Goal: Complete application form: Complete application form

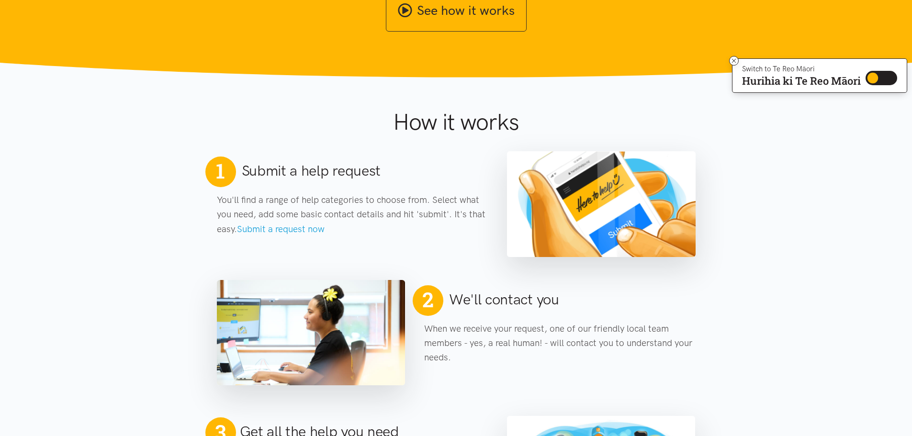
scroll to position [335, 0]
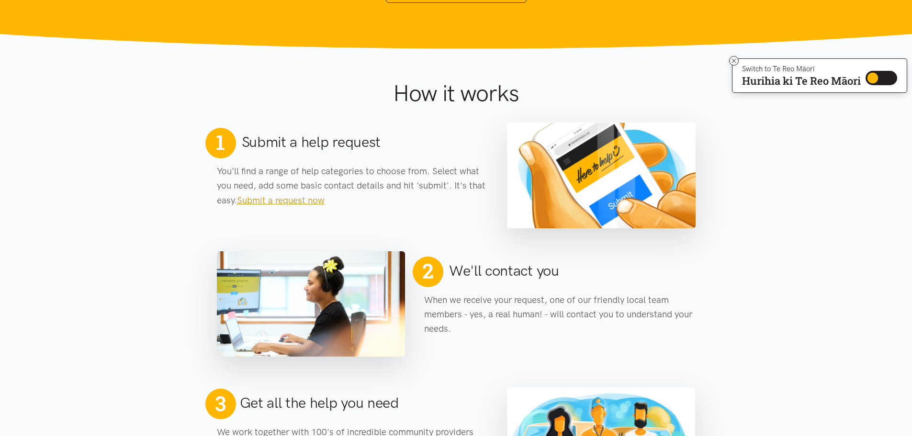
click at [284, 199] on link "Submit a request now" at bounding box center [281, 200] width 88 height 11
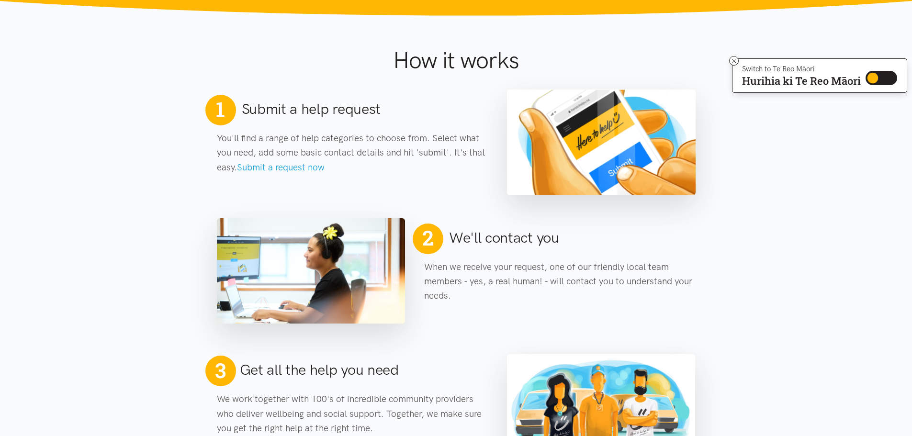
scroll to position [383, 0]
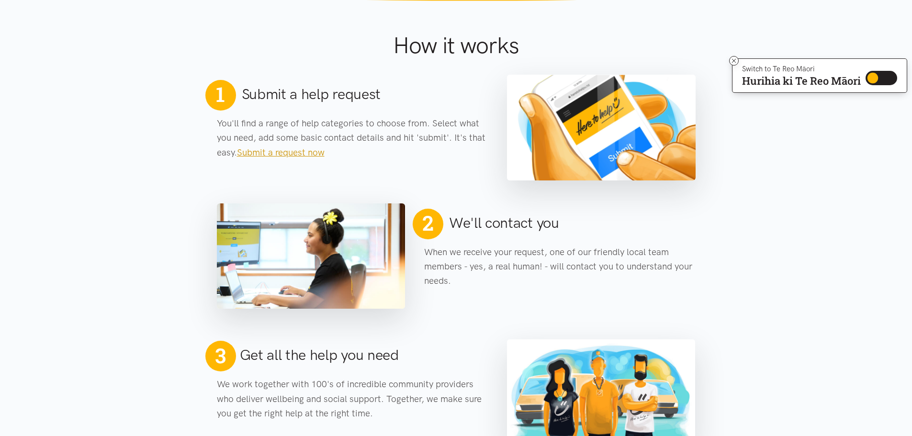
click at [272, 152] on link "Submit a request now" at bounding box center [281, 152] width 88 height 11
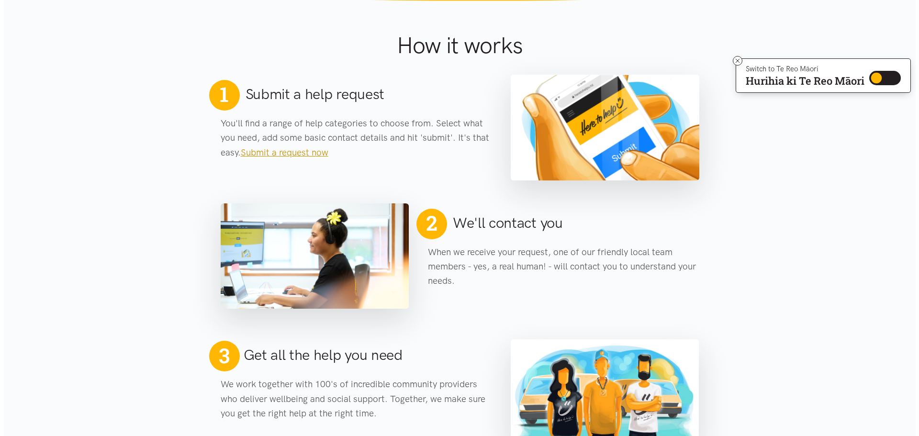
scroll to position [0, 0]
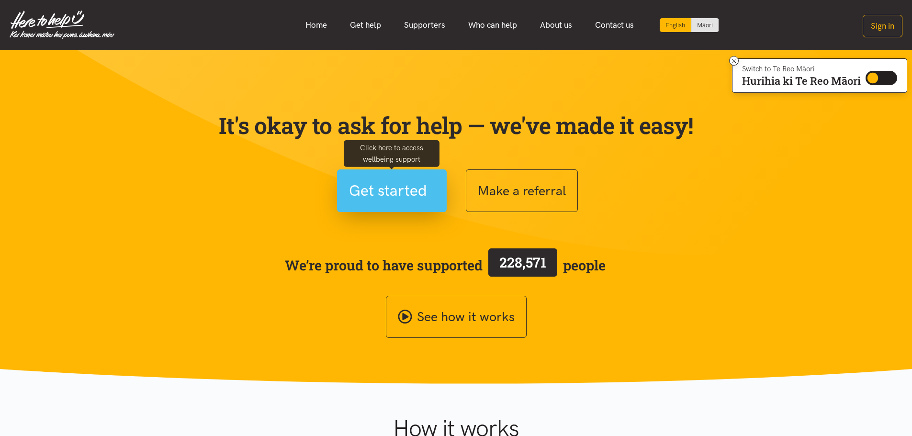
click at [387, 188] on span "Get started" at bounding box center [388, 191] width 78 height 24
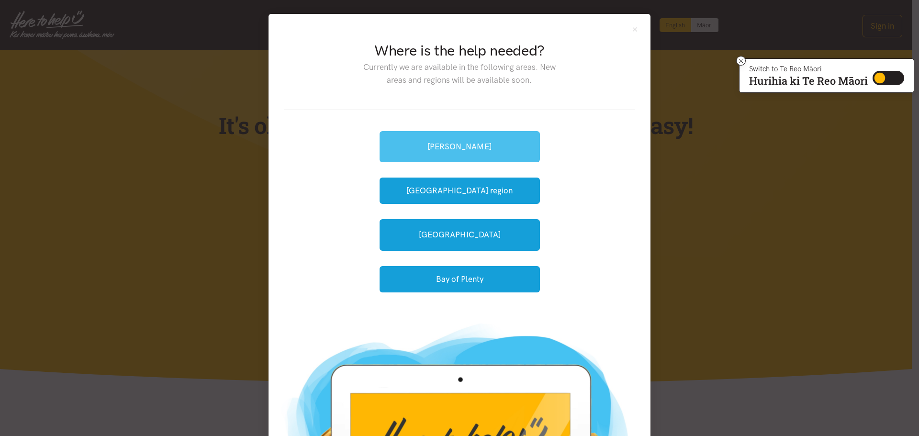
click at [434, 144] on link "[PERSON_NAME]" at bounding box center [460, 146] width 160 height 31
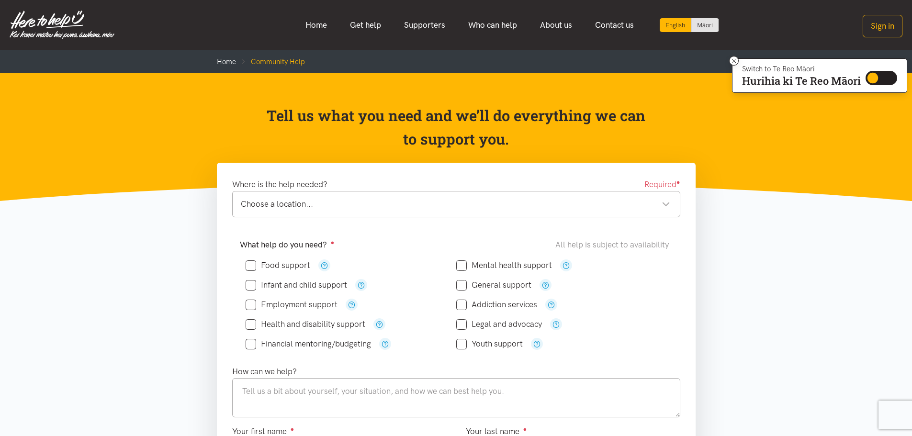
click at [460, 320] on input "Legal and advocacy" at bounding box center [499, 324] width 86 height 8
checkbox input "true"
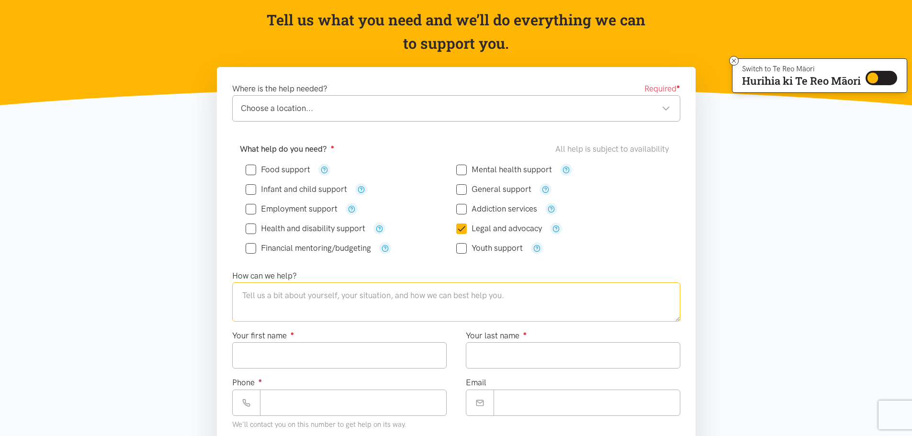
click at [279, 293] on textarea at bounding box center [456, 301] width 448 height 39
drag, startPoint x: 288, startPoint y: 345, endPoint x: 283, endPoint y: 345, distance: 5.3
click at [287, 346] on input "Your first name ●" at bounding box center [339, 355] width 214 height 26
type input "*****"
click at [482, 348] on input "Your last name ●" at bounding box center [573, 355] width 214 height 26
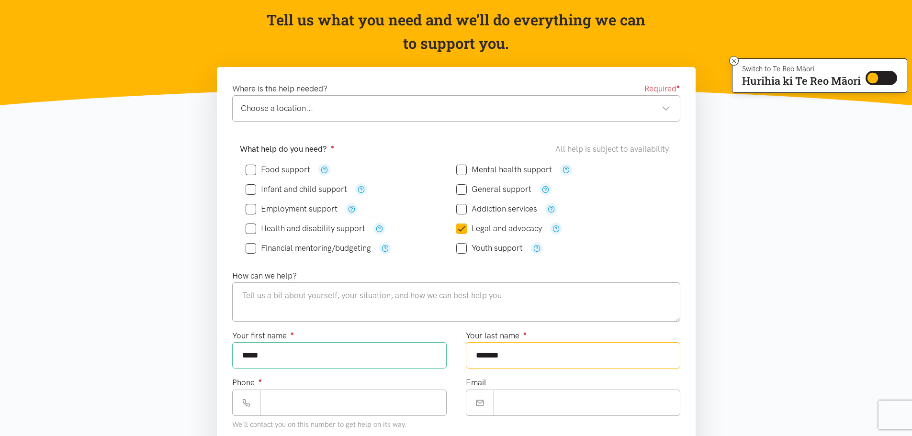
type input "*******"
click at [276, 402] on input "Phone ●" at bounding box center [353, 403] width 187 height 26
type input "**********"
click at [506, 403] on input "Email" at bounding box center [587, 403] width 187 height 26
type input "**********"
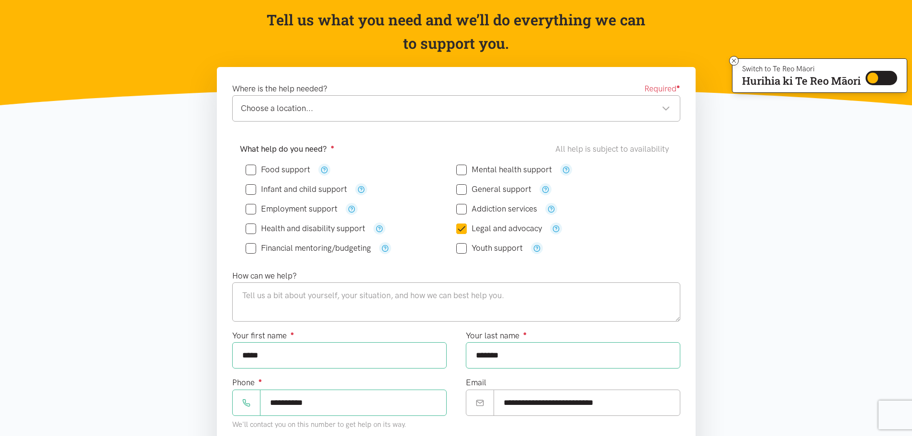
click at [461, 189] on input "General support" at bounding box center [493, 189] width 75 height 8
checkbox input "true"
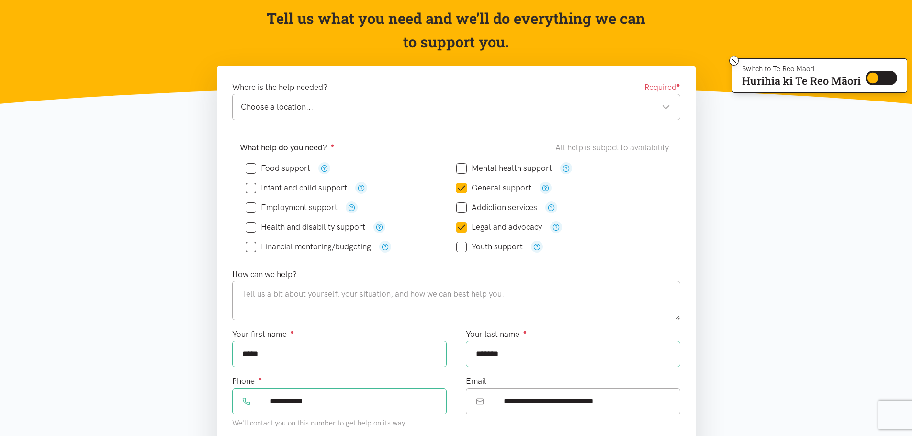
drag, startPoint x: 175, startPoint y: 324, endPoint x: 180, endPoint y: 317, distance: 8.0
click at [180, 317] on section "Where is the help needed? Required ● Choose a location... Choose a location... …" at bounding box center [456, 374] width 912 height 617
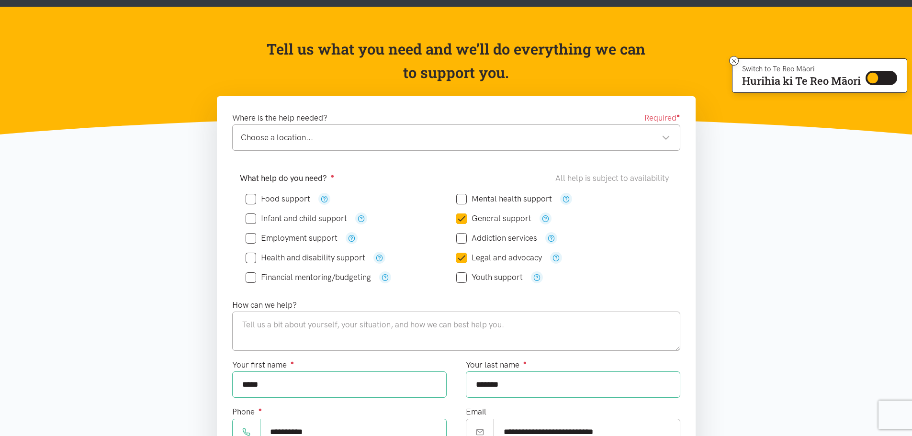
drag, startPoint x: 859, startPoint y: 112, endPoint x: 919, endPoint y: 224, distance: 126.4
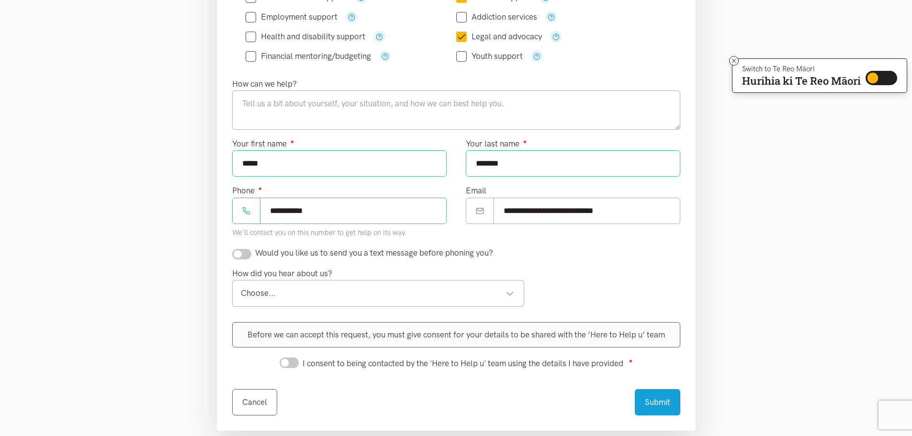
scroll to position [289, 0]
click at [509, 293] on div "Choose..." at bounding box center [378, 292] width 274 height 13
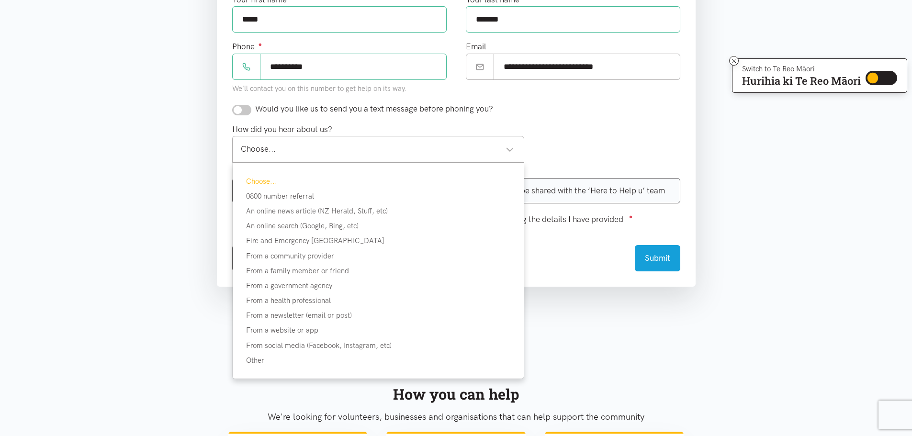
scroll to position [432, 0]
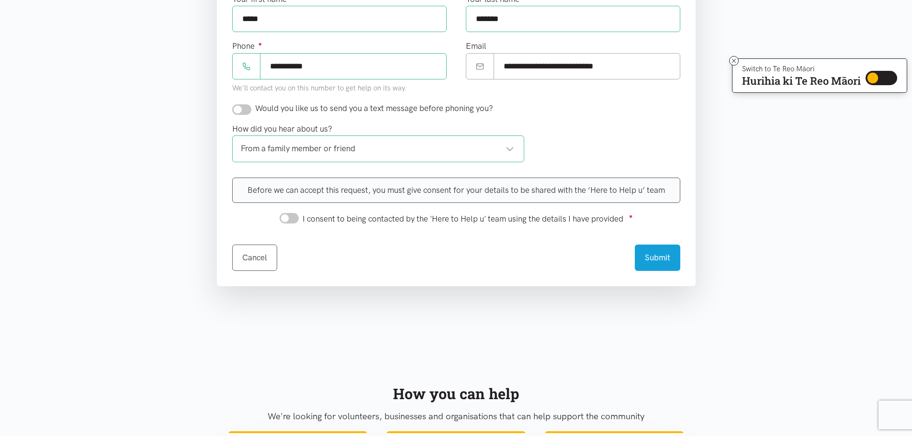
click at [508, 147] on div "From a family member or friend" at bounding box center [378, 148] width 274 height 13
click at [283, 217] on input "I consent to being contacted by the 'Here to Help u' team using the details I h…" at bounding box center [289, 218] width 19 height 11
checkbox input "true"
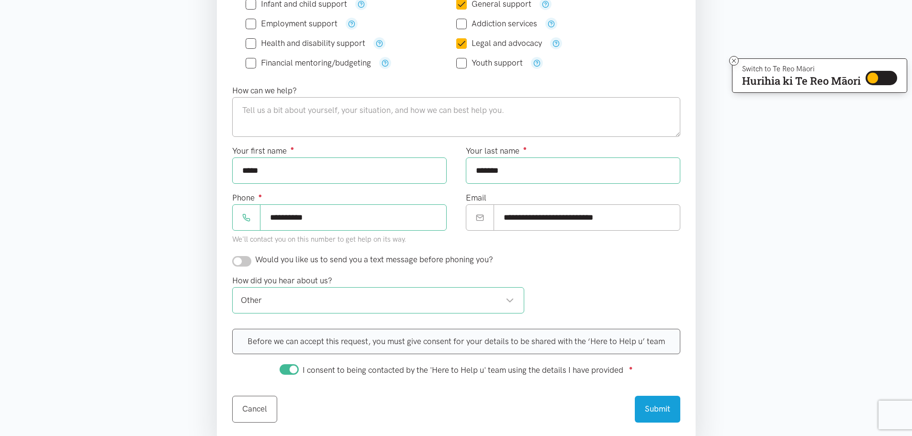
scroll to position [213, 0]
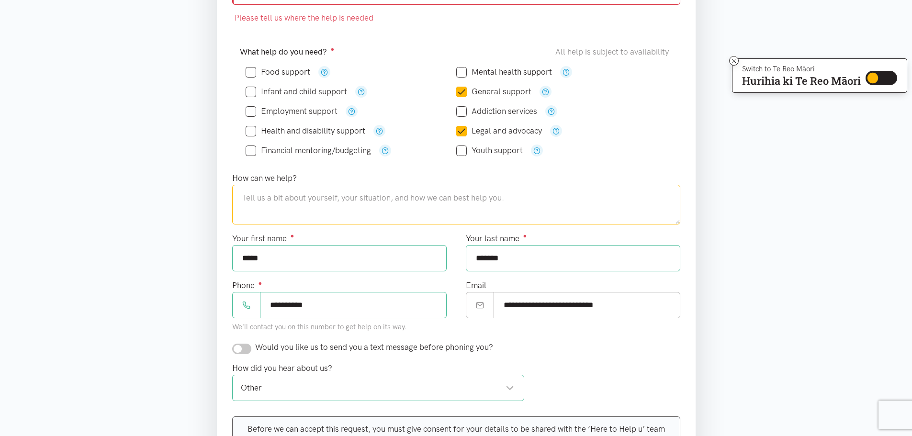
click at [264, 213] on textarea at bounding box center [456, 204] width 448 height 39
click at [419, 201] on textarea "Hi I am have a client who does not read or write" at bounding box center [456, 204] width 448 height 39
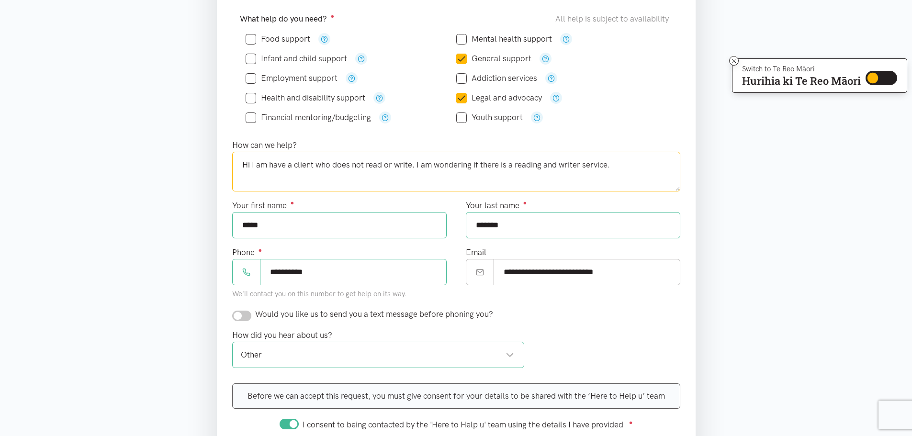
scroll to position [335, 0]
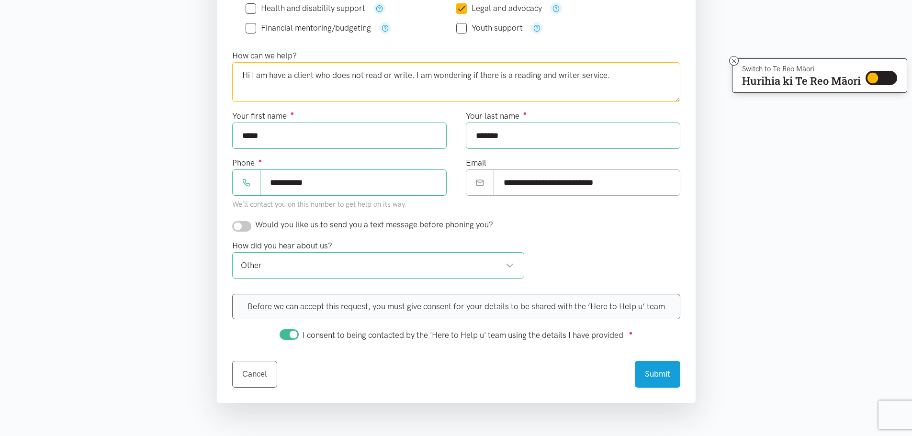
drag, startPoint x: 417, startPoint y: 77, endPoint x: 426, endPoint y: 80, distance: 10.3
click at [417, 77] on textarea "Hi I am have a client who does not read or write. I am wondering if there is a …" at bounding box center [456, 81] width 448 height 39
click at [620, 77] on textarea "Hi I am have a client who does not read or write. I am wondering if there is a …" at bounding box center [456, 81] width 448 height 39
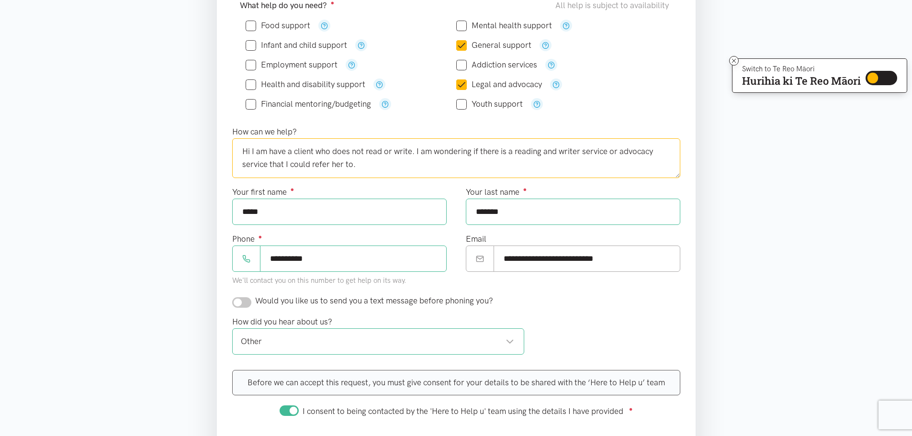
scroll to position [239, 0]
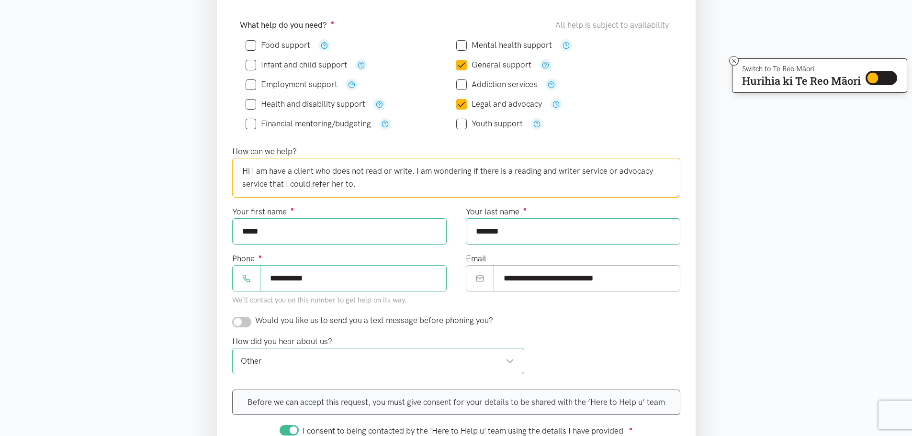
click at [575, 173] on textarea "Hi I am have a client who does not read or write. I am wondering if there is a …" at bounding box center [456, 177] width 448 height 39
click at [368, 182] on textarea "Hi I am have a client who does not read or write. I am wondering if there is a …" at bounding box center [456, 177] width 448 height 39
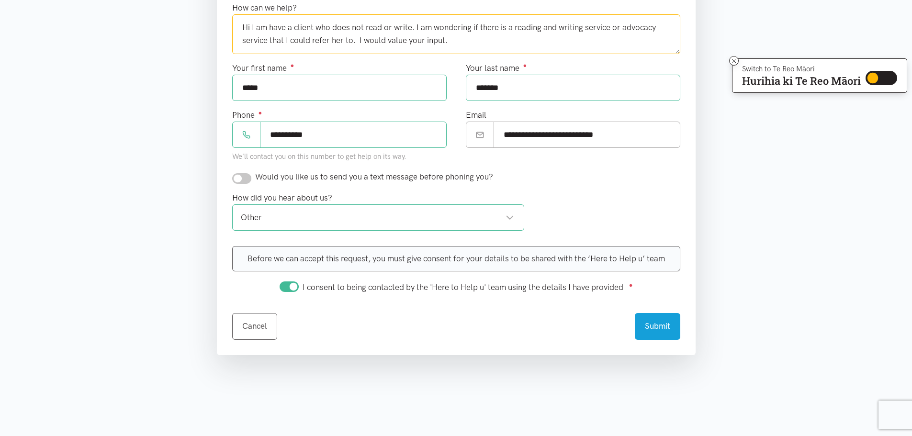
scroll to position [479, 0]
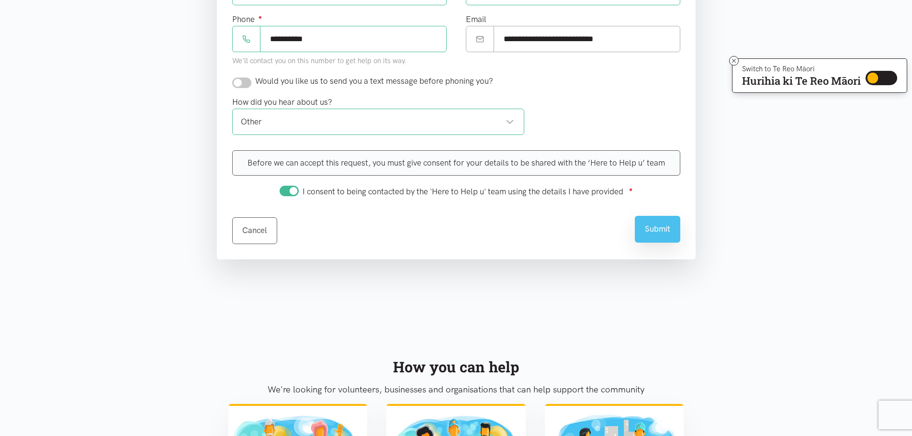
type textarea "Hi I am have a client who does not read or write. I am wondering if there is a …"
click at [643, 228] on button "Submit" at bounding box center [657, 229] width 45 height 26
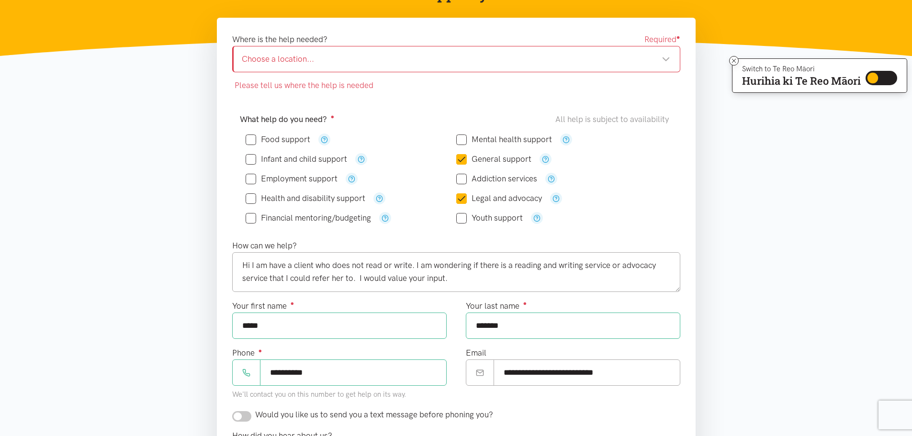
scroll to position [144, 0]
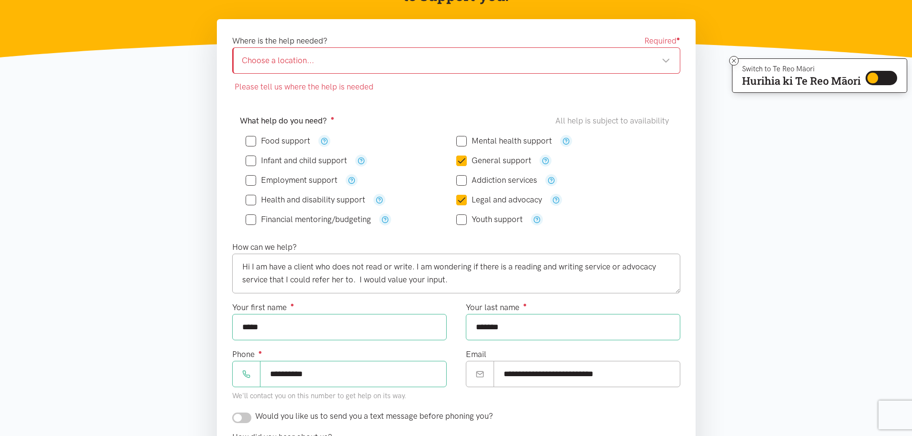
click at [313, 61] on div "Choose a location..." at bounding box center [456, 60] width 428 height 13
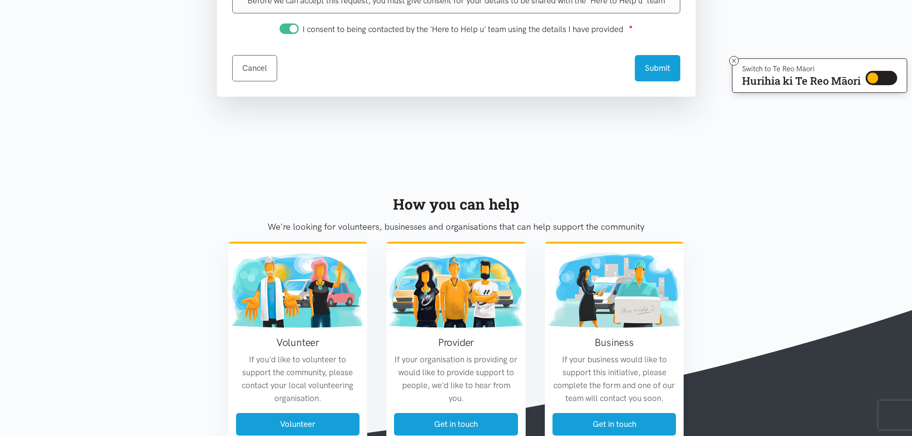
scroll to position [622, 0]
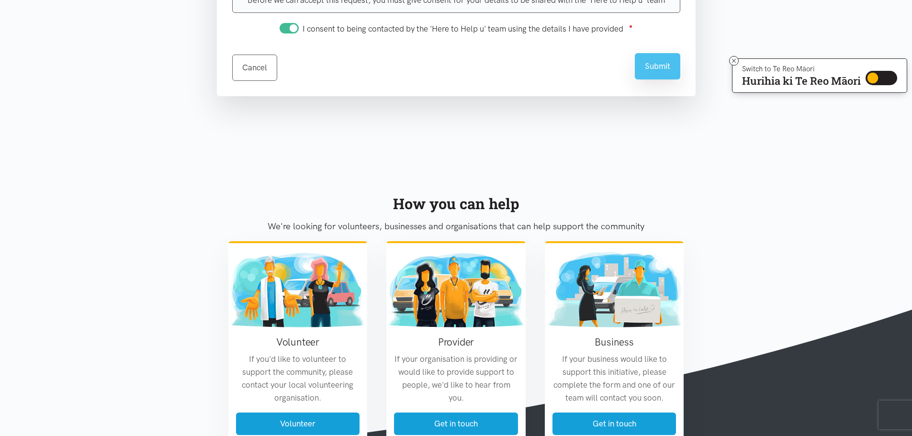
click at [644, 61] on button "Submit" at bounding box center [657, 66] width 45 height 26
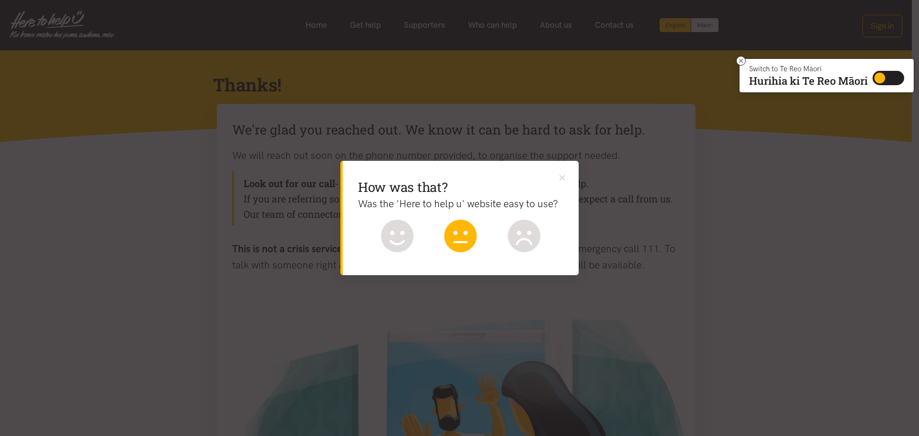
click at [463, 232] on icon at bounding box center [460, 236] width 33 height 33
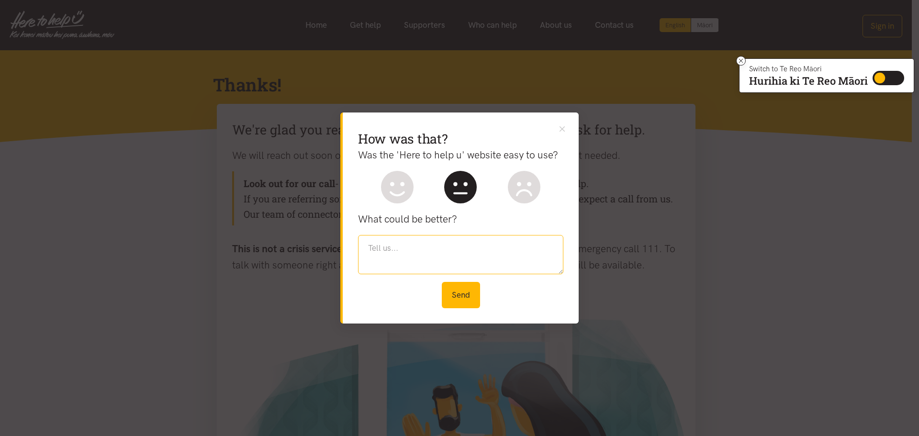
click at [408, 263] on textarea at bounding box center [460, 254] width 205 height 39
click at [463, 288] on button "Send" at bounding box center [461, 295] width 38 height 26
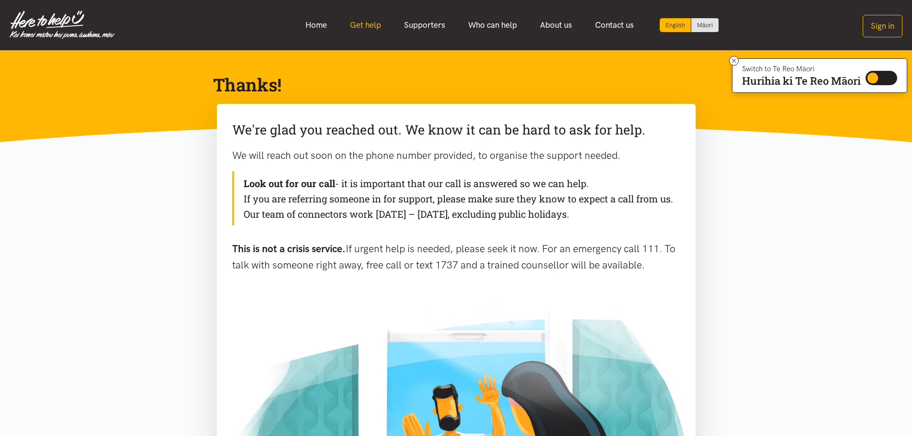
click at [366, 22] on link "Get help" at bounding box center [365, 25] width 54 height 21
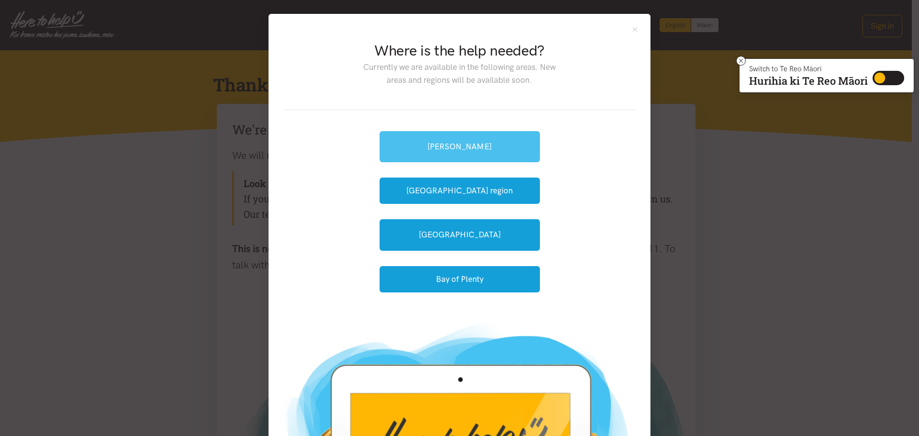
click at [439, 139] on link "[PERSON_NAME]" at bounding box center [460, 146] width 160 height 31
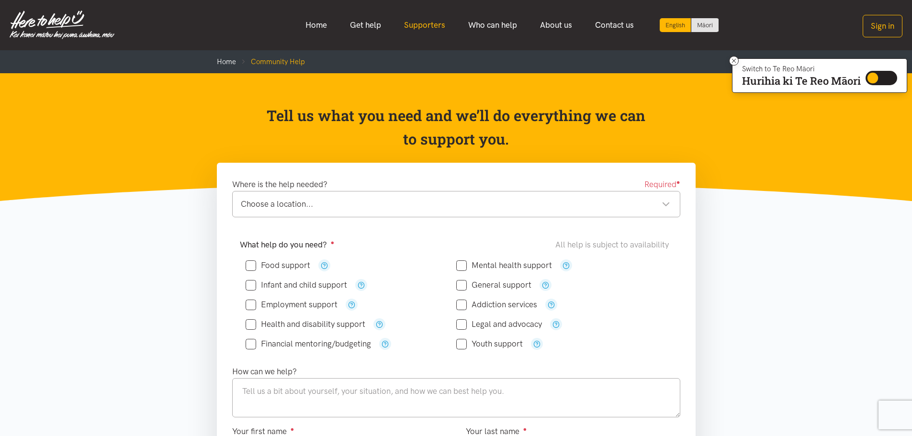
click at [421, 24] on link "Supporters" at bounding box center [425, 25] width 64 height 21
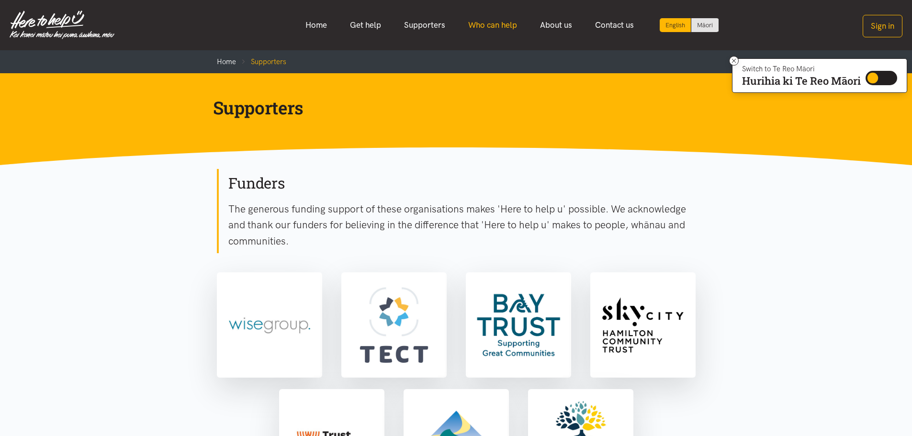
click at [485, 24] on link "Who can help" at bounding box center [493, 25] width 72 height 21
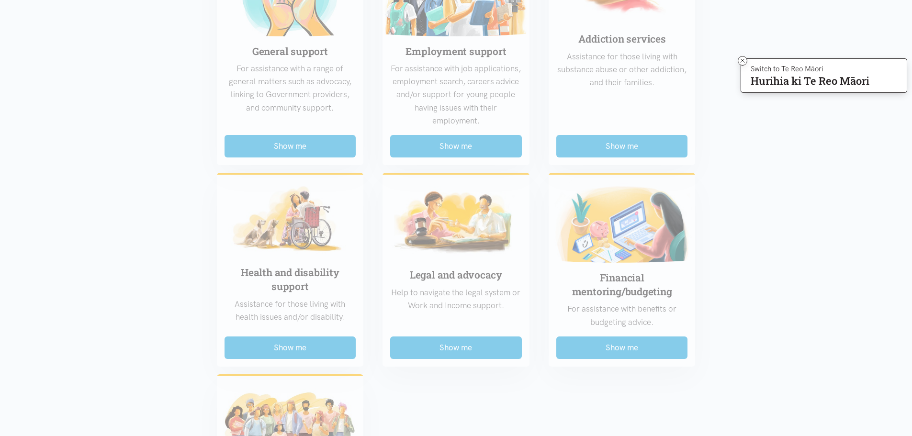
scroll to position [527, 0]
click at [445, 345] on div "Food support For emergency cases only – will include essential non-perishable f…" at bounding box center [456, 152] width 498 height 829
click at [453, 347] on div "Food support For emergency cases only – will include essential non-perishable f…" at bounding box center [456, 152] width 498 height 829
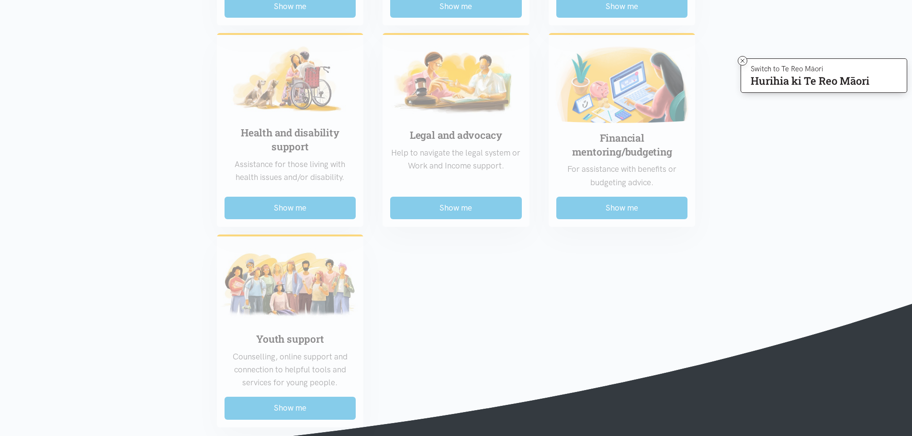
scroll to position [670, 0]
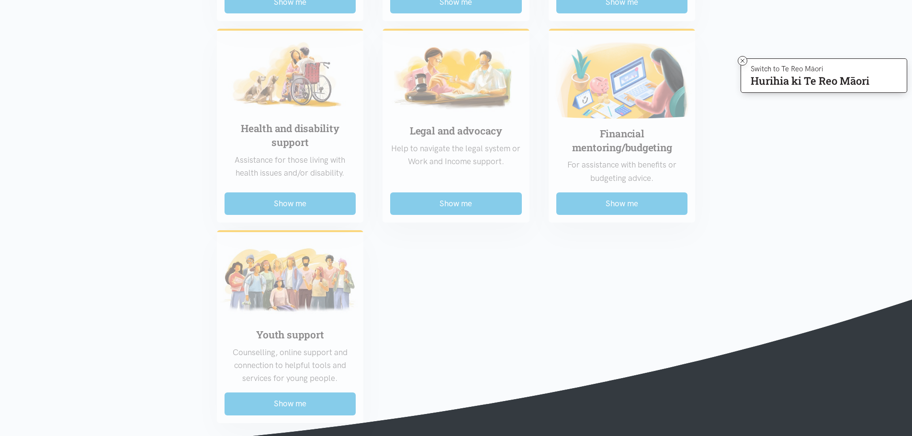
click at [454, 202] on div "Food support For emergency cases only – will include essential non-perishable f…" at bounding box center [456, 8] width 498 height 829
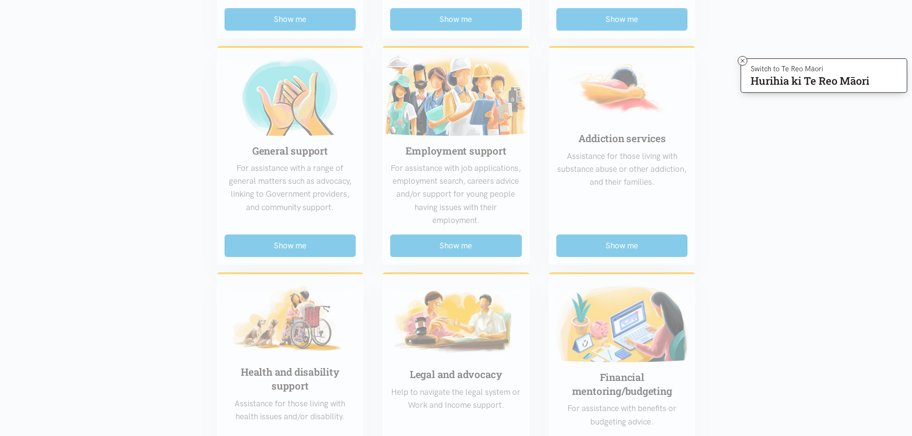
scroll to position [431, 0]
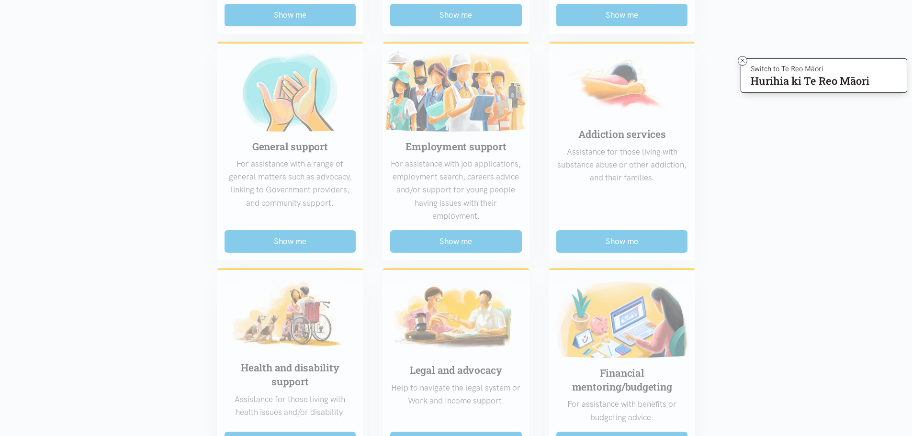
click at [291, 240] on div "Food support For emergency cases only – will include essential non-perishable f…" at bounding box center [456, 247] width 498 height 829
